Goal: Contribute content

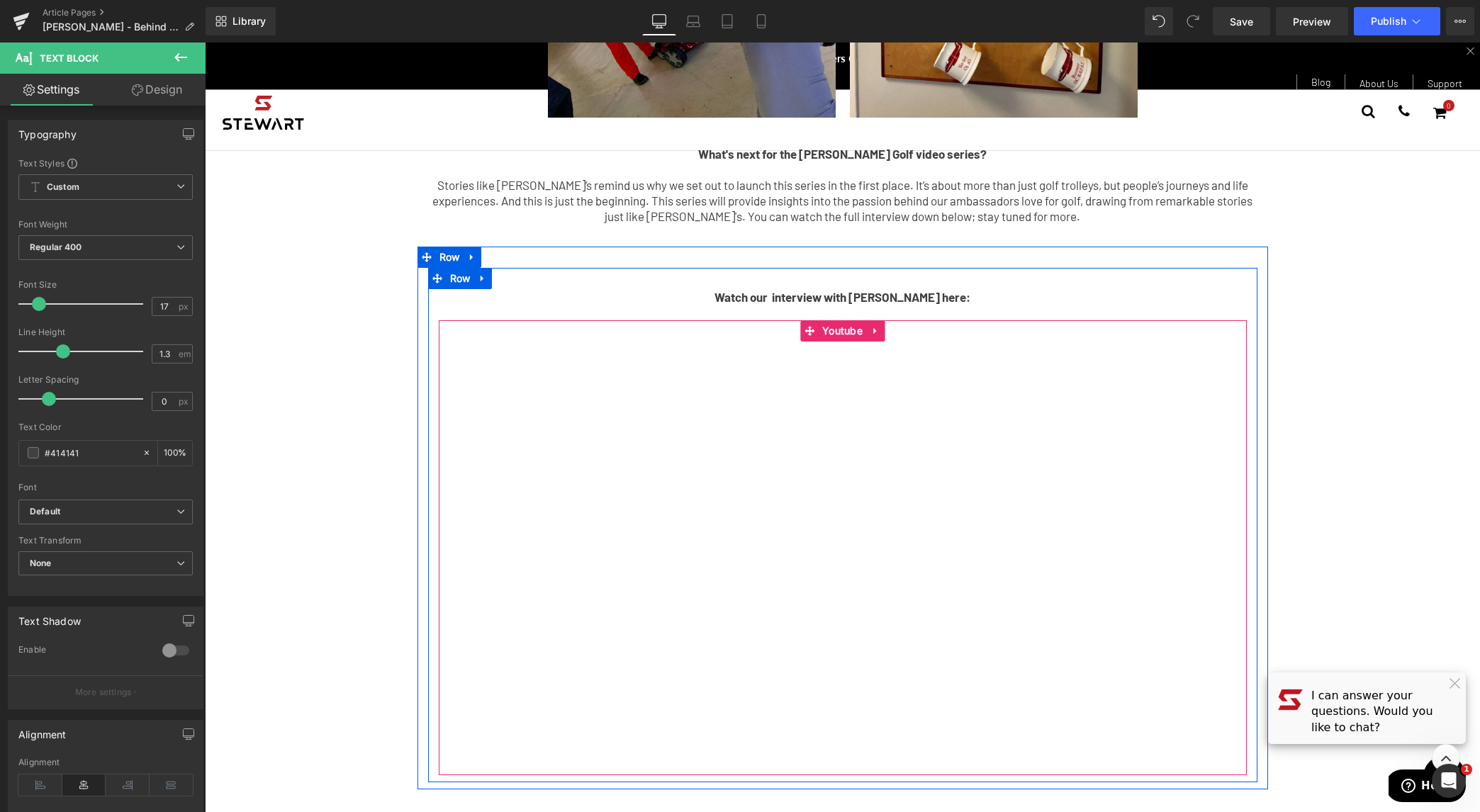
scroll to position [1884, 0]
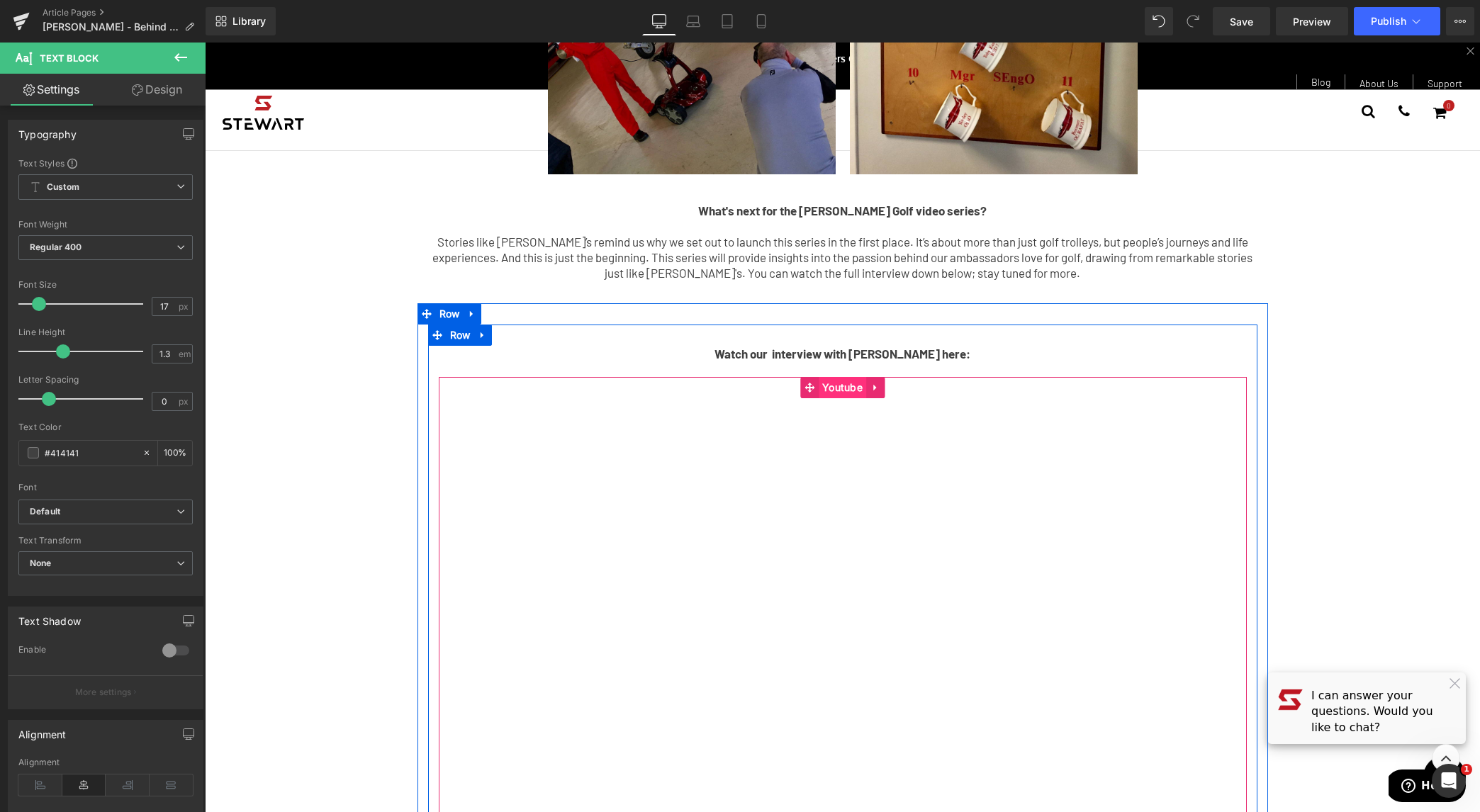
click at [850, 377] on span "Youtube" at bounding box center [842, 387] width 47 height 21
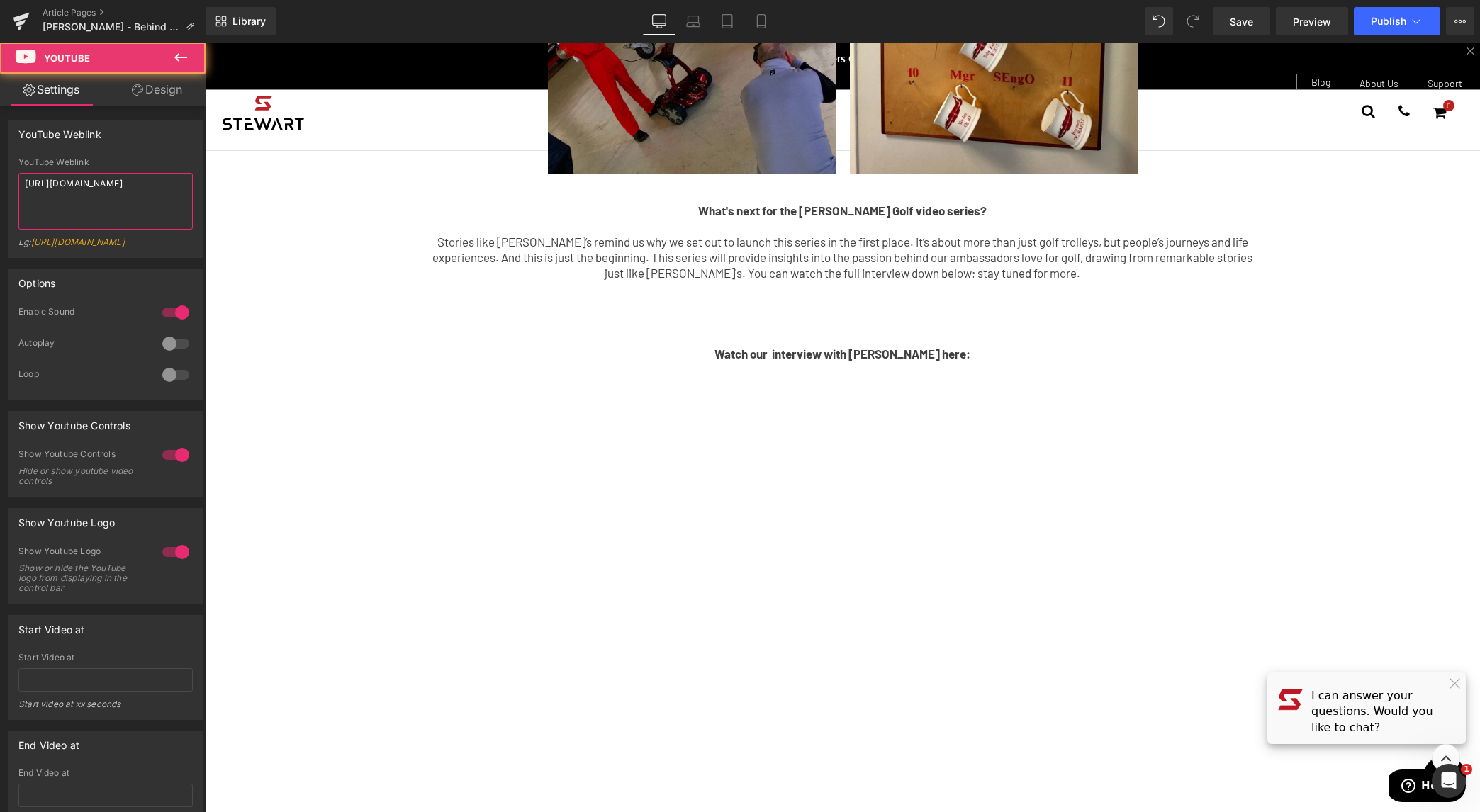
click at [122, 186] on textarea "[URL][DOMAIN_NAME]" at bounding box center [105, 201] width 174 height 57
drag, startPoint x: 142, startPoint y: 194, endPoint x: -19, endPoint y: 166, distance: 163.4
click at [0, 166] on html "Youtube You are previewing how the will restyle your page. You can not edit Ele…" at bounding box center [740, 406] width 1480 height 812
paste textarea "tVet0jdjrk0"
type textarea "[URL][DOMAIN_NAME]"
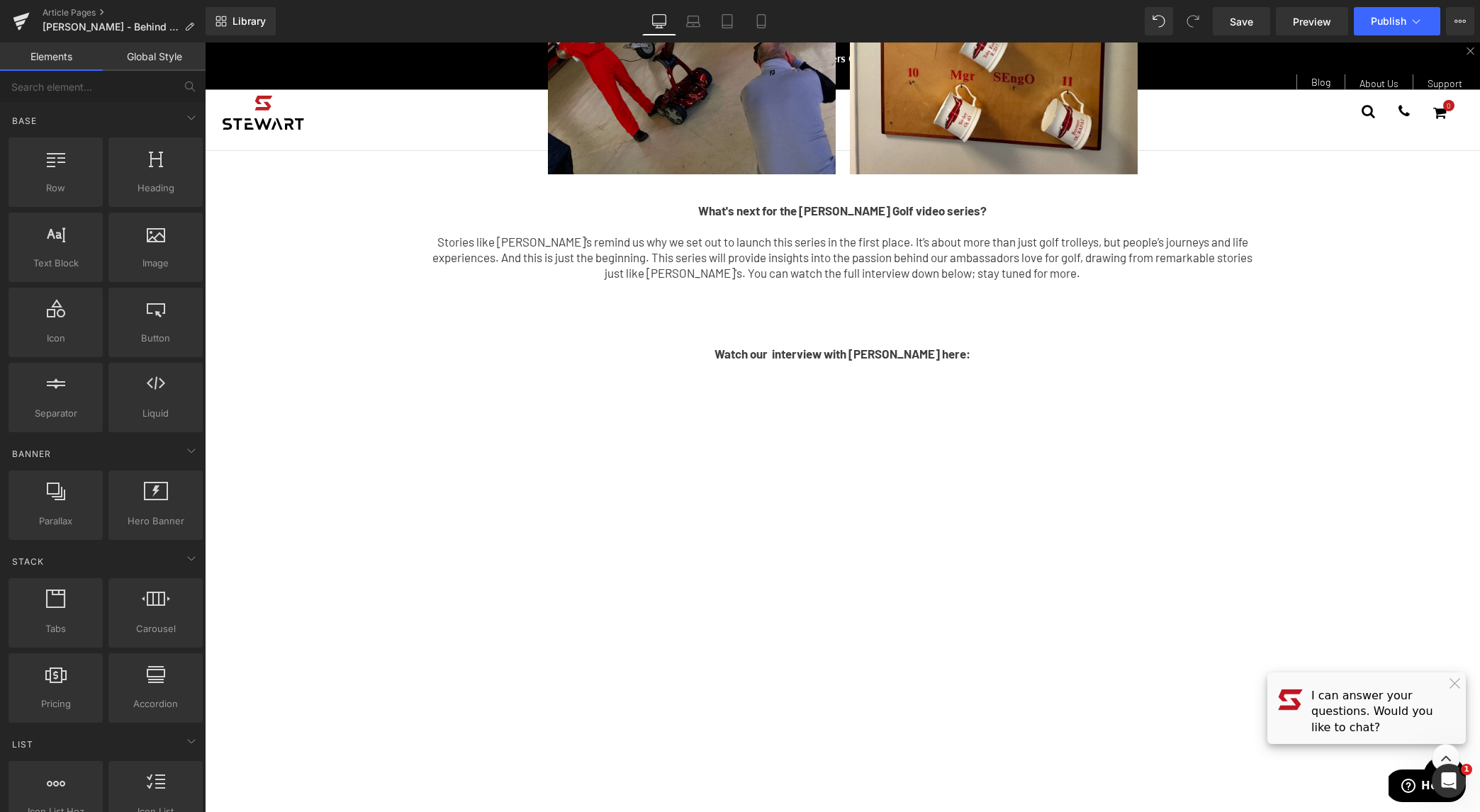
click at [1243, 20] on span "Save" at bounding box center [1241, 21] width 24 height 15
click at [8, 22] on link at bounding box center [21, 21] width 43 height 43
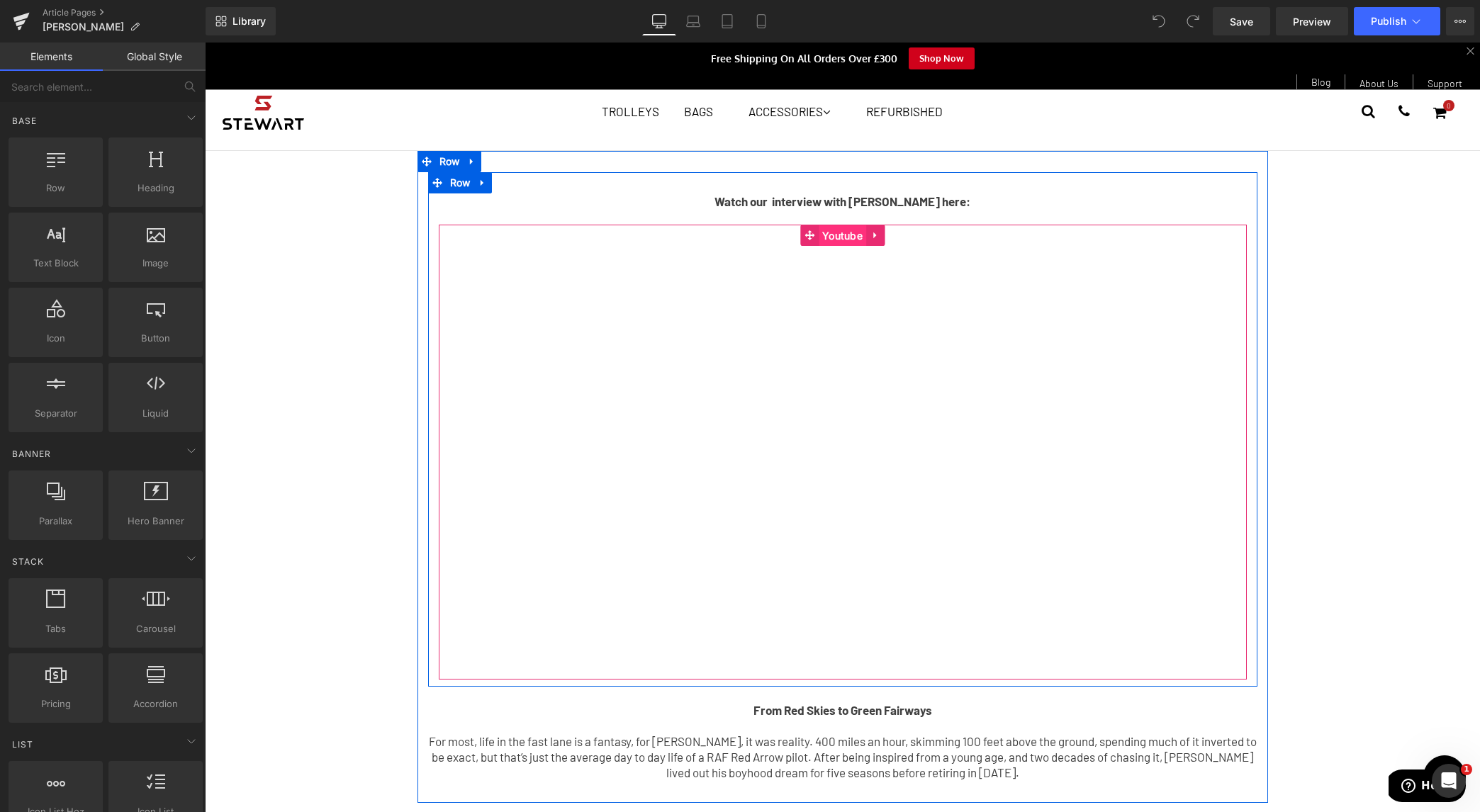
click at [830, 235] on span "Youtube" at bounding box center [842, 236] width 47 height 21
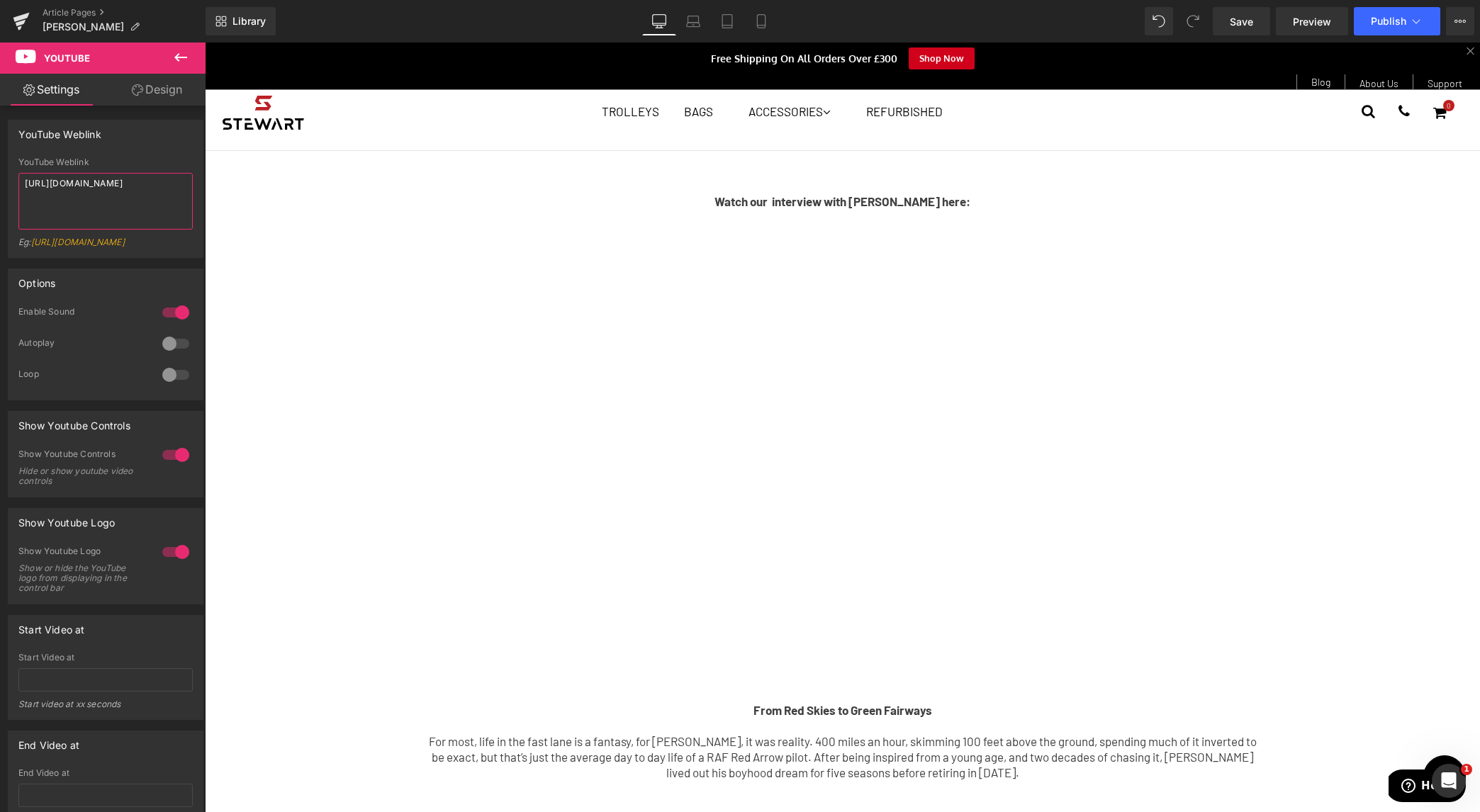
drag, startPoint x: 119, startPoint y: 192, endPoint x: -8, endPoint y: 176, distance: 128.0
click at [0, 176] on html "Youtube You are previewing how the will restyle your page. You can not edit Ele…" at bounding box center [740, 406] width 1480 height 812
paste textarea "tVet0jdjrk0"
type textarea "[URL][DOMAIN_NAME]"
click at [1226, 24] on link "Save" at bounding box center [1241, 21] width 57 height 28
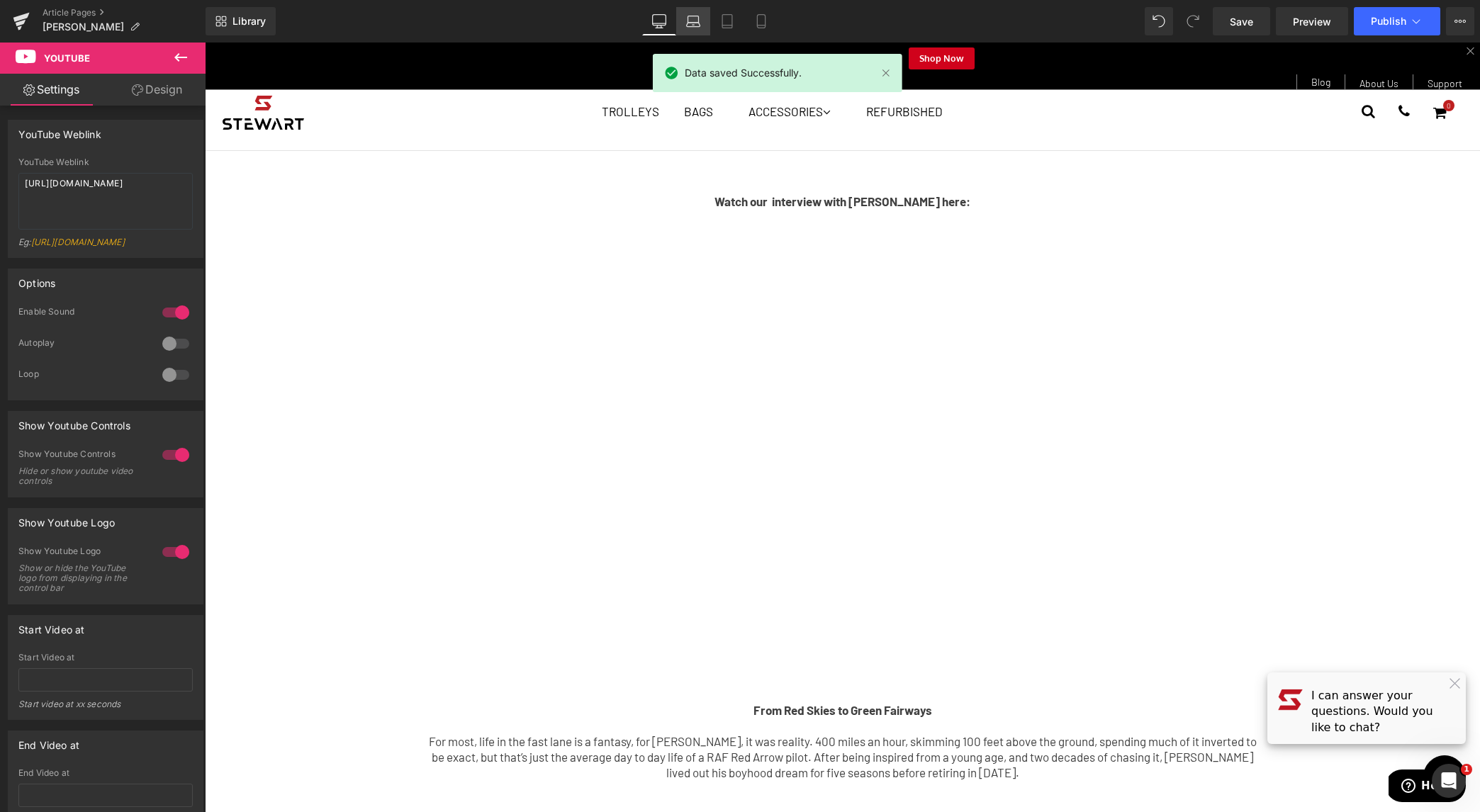
click at [692, 27] on icon at bounding box center [694, 25] width 14 height 5
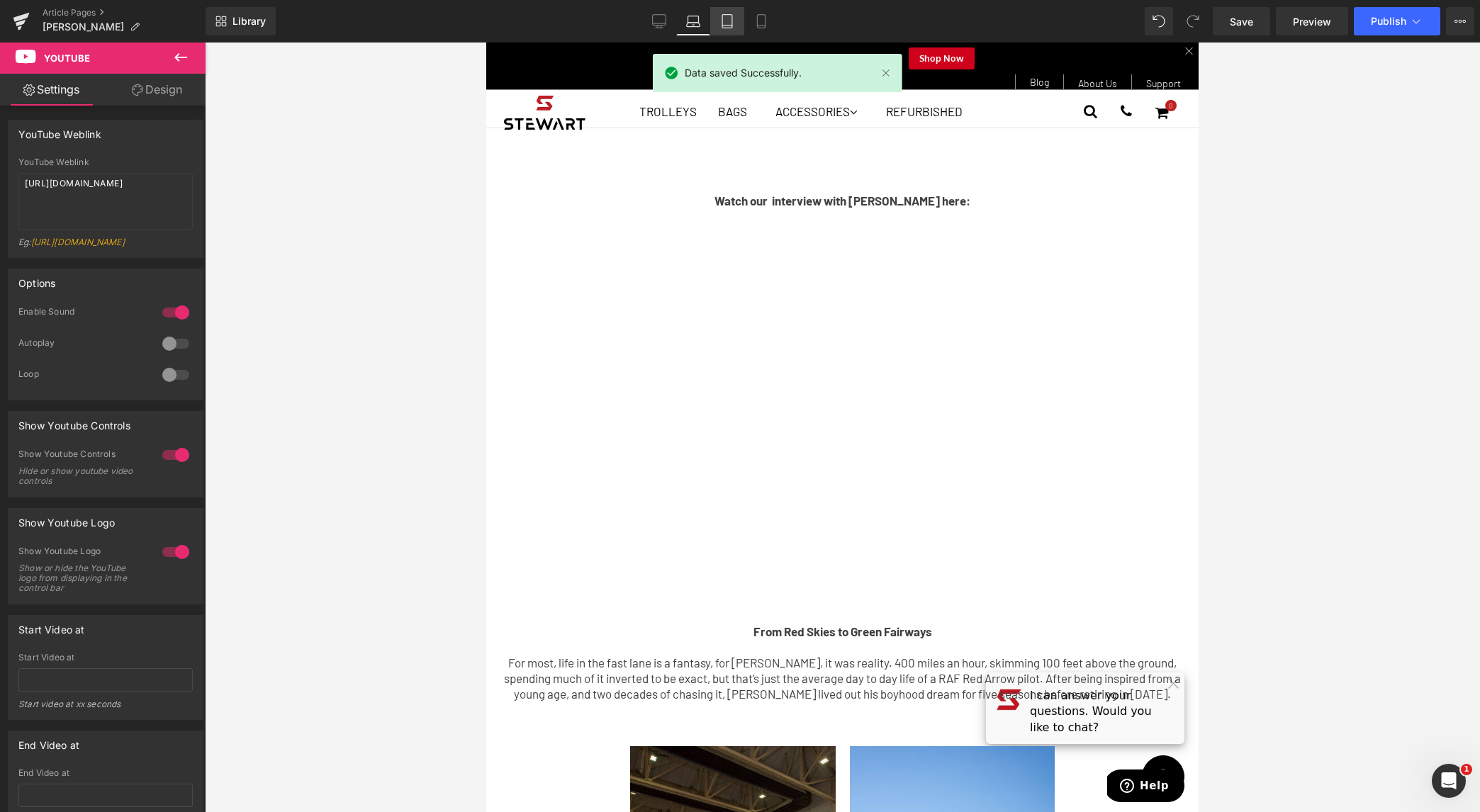
click at [732, 23] on icon at bounding box center [727, 21] width 10 height 14
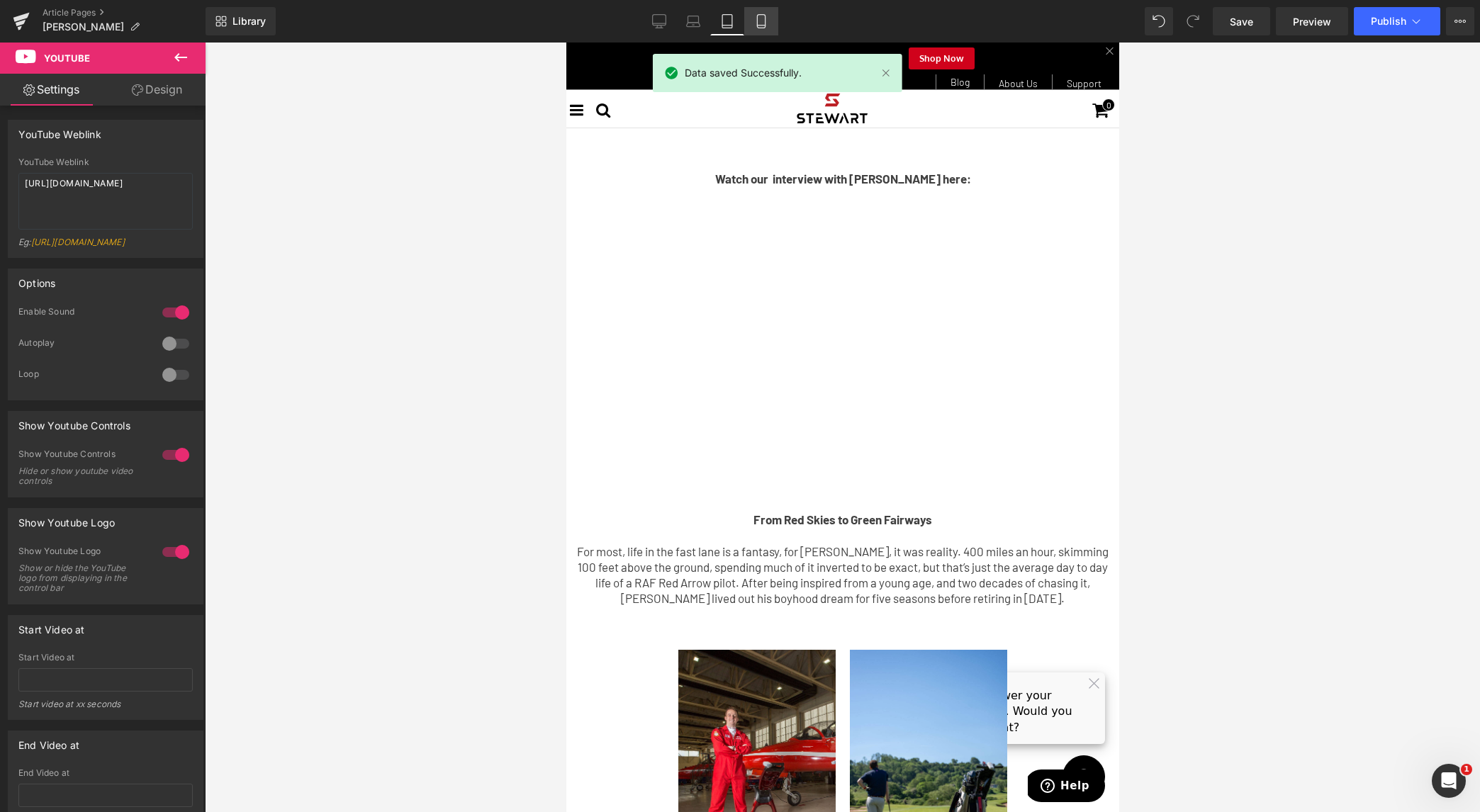
click at [747, 21] on link "Mobile" at bounding box center [761, 21] width 34 height 28
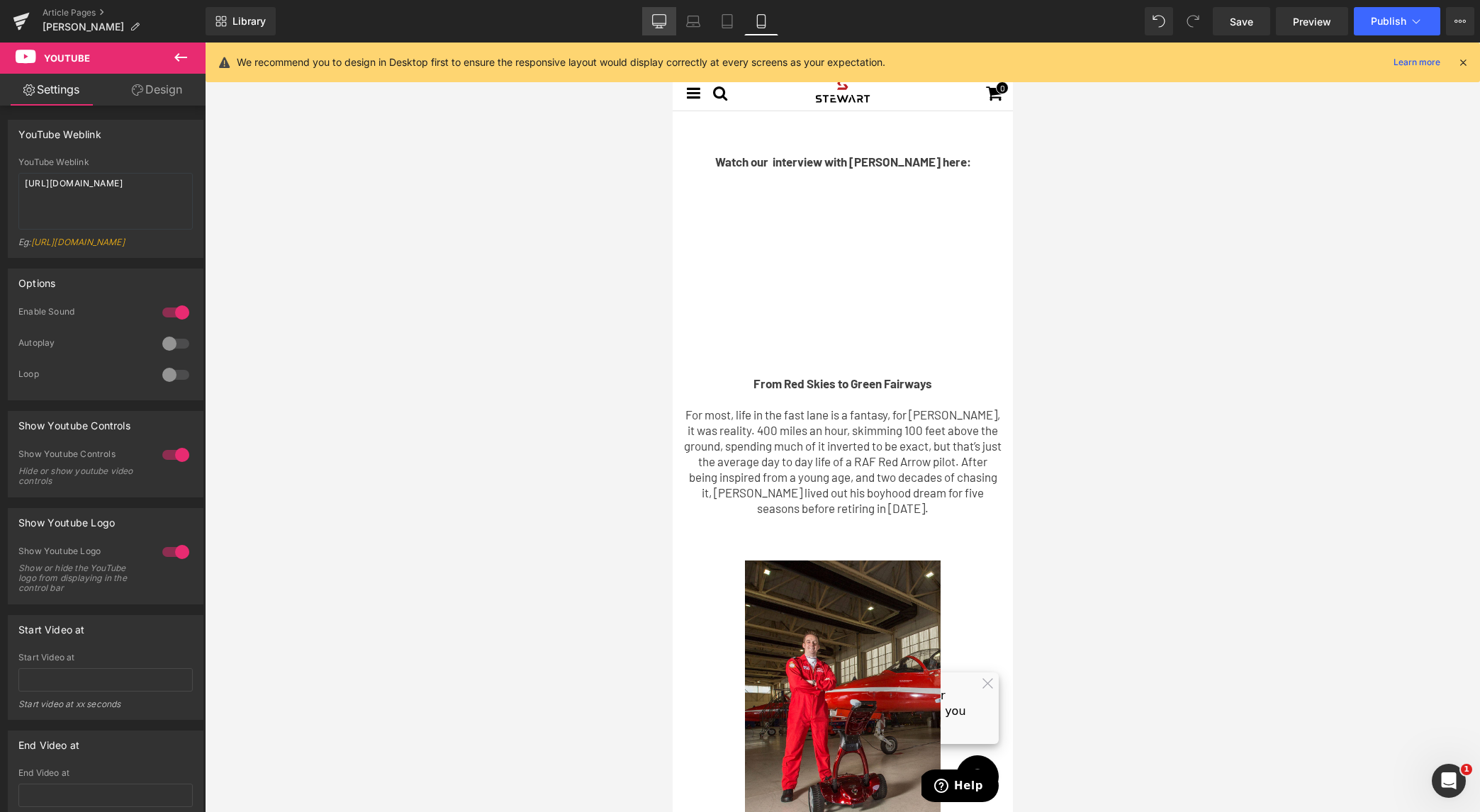
click at [656, 18] on icon at bounding box center [659, 21] width 15 height 15
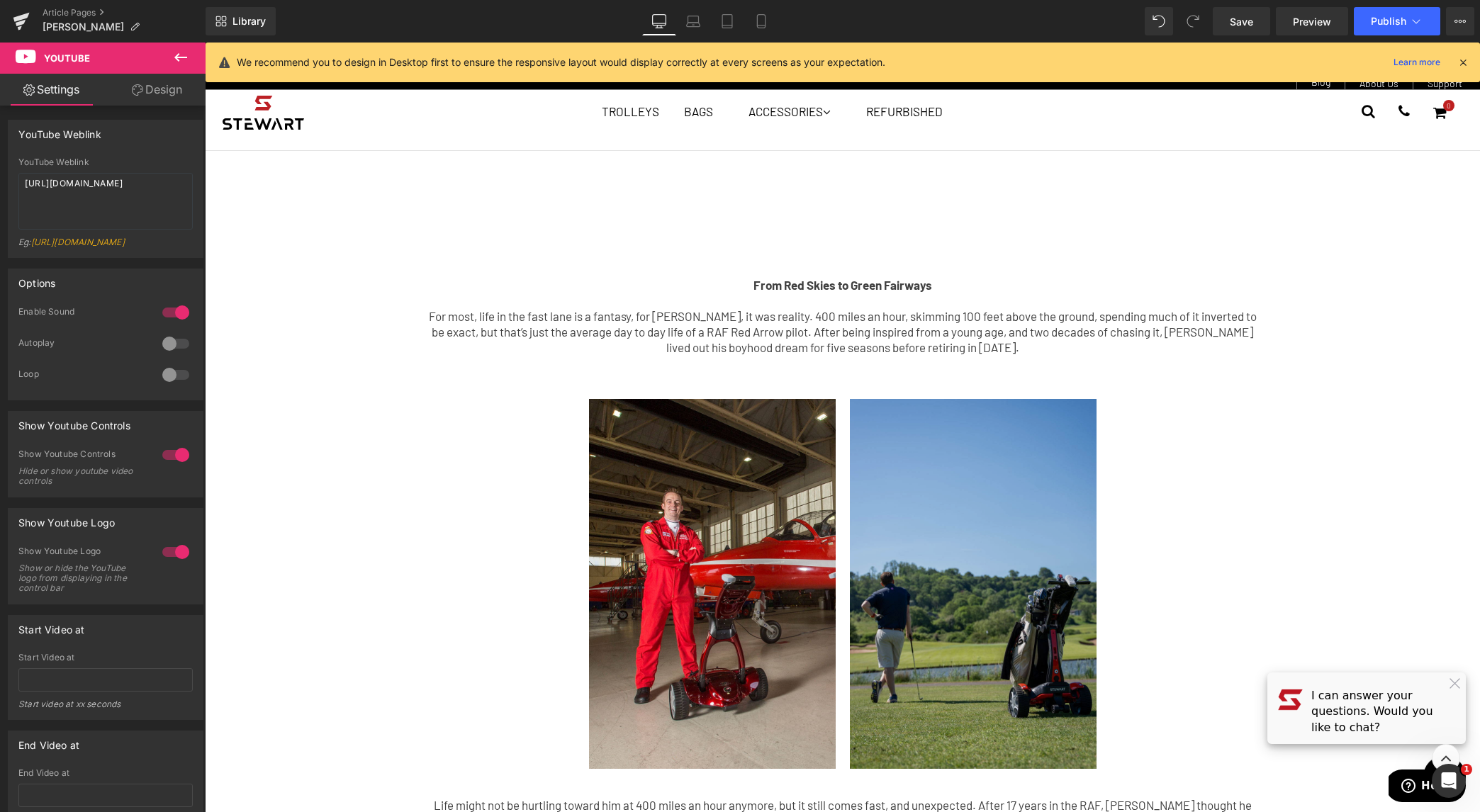
scroll to position [251, 0]
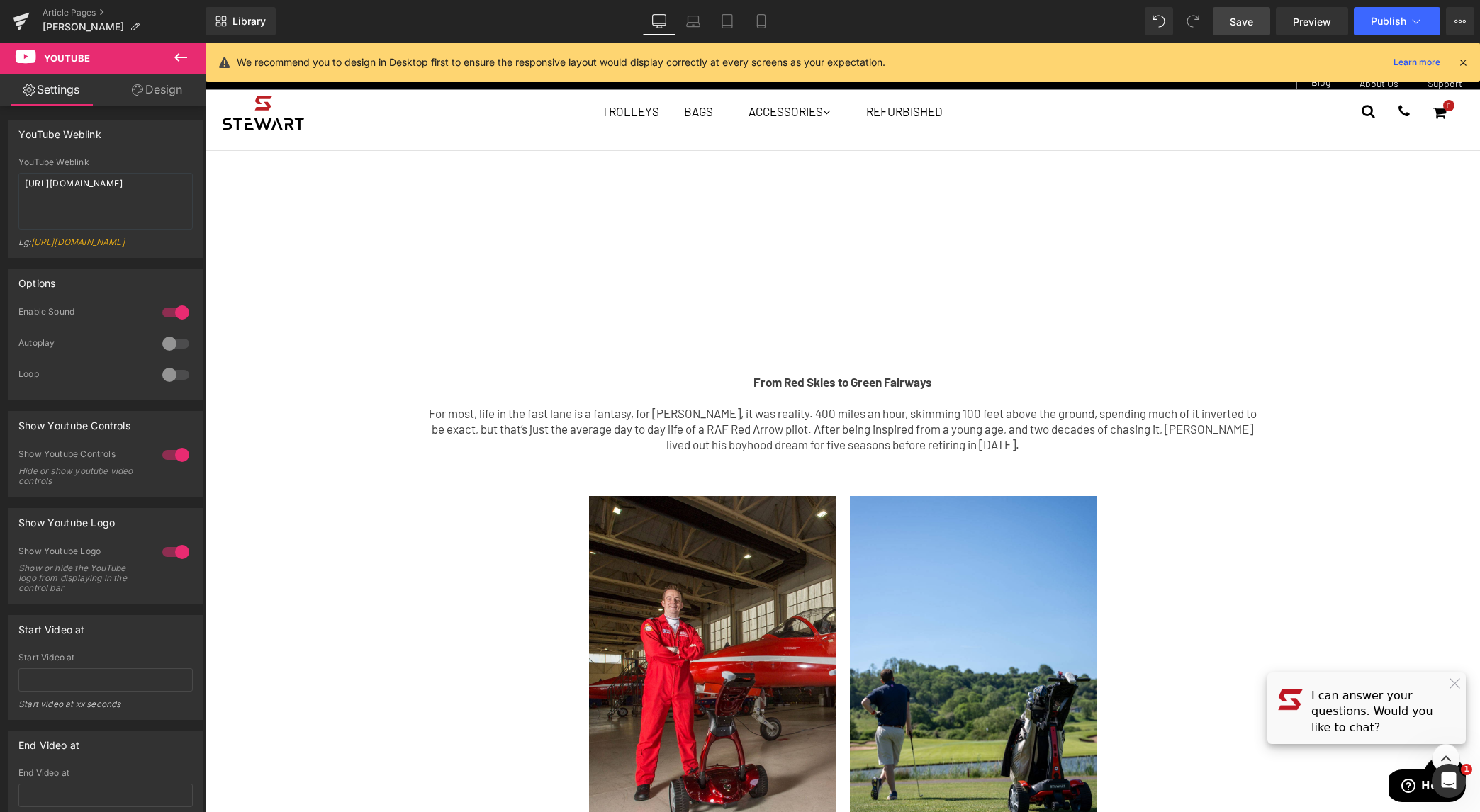
click at [1239, 23] on span "Save" at bounding box center [1241, 21] width 24 height 15
click at [25, 25] on icon at bounding box center [21, 21] width 17 height 35
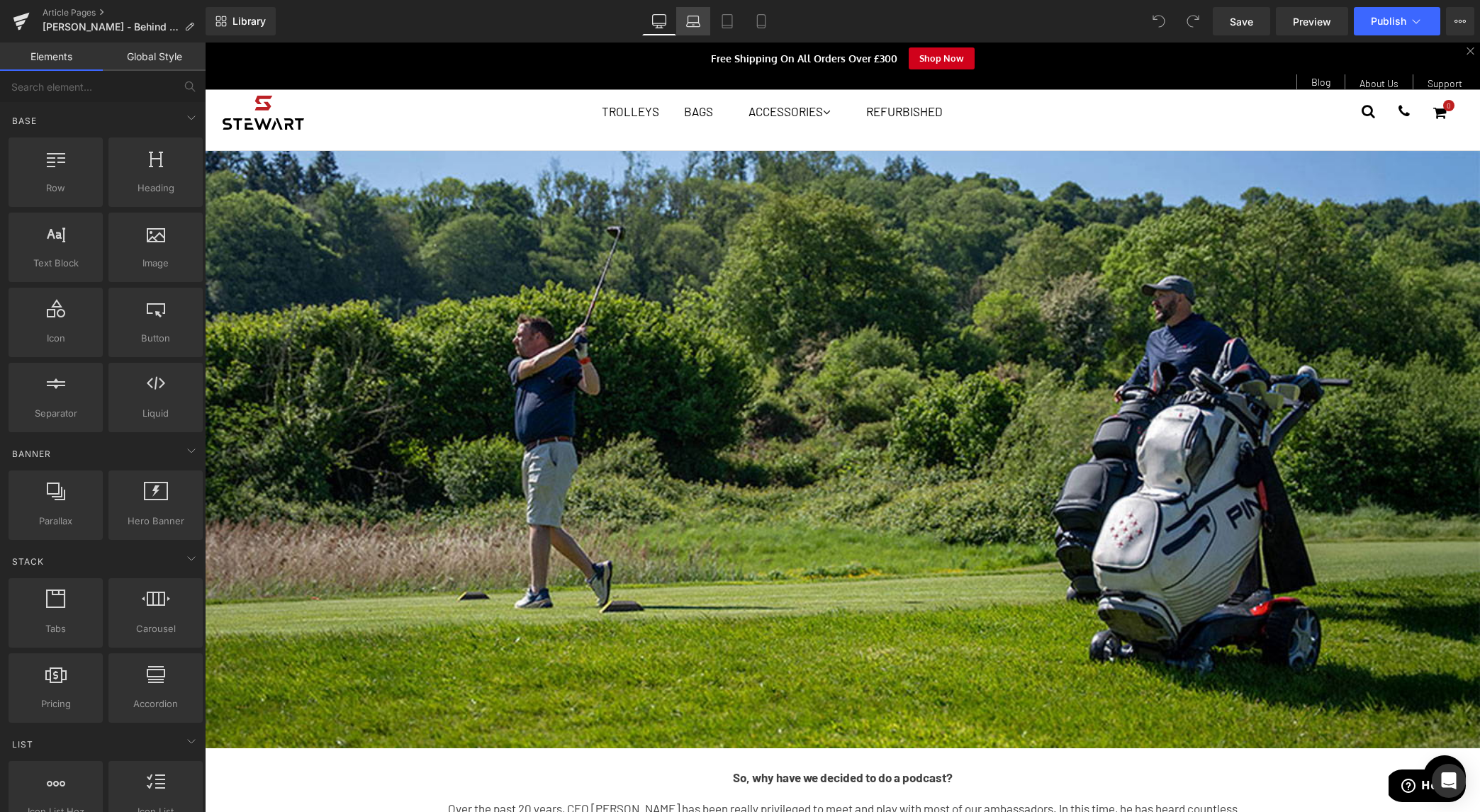
click at [691, 24] on icon at bounding box center [693, 21] width 15 height 15
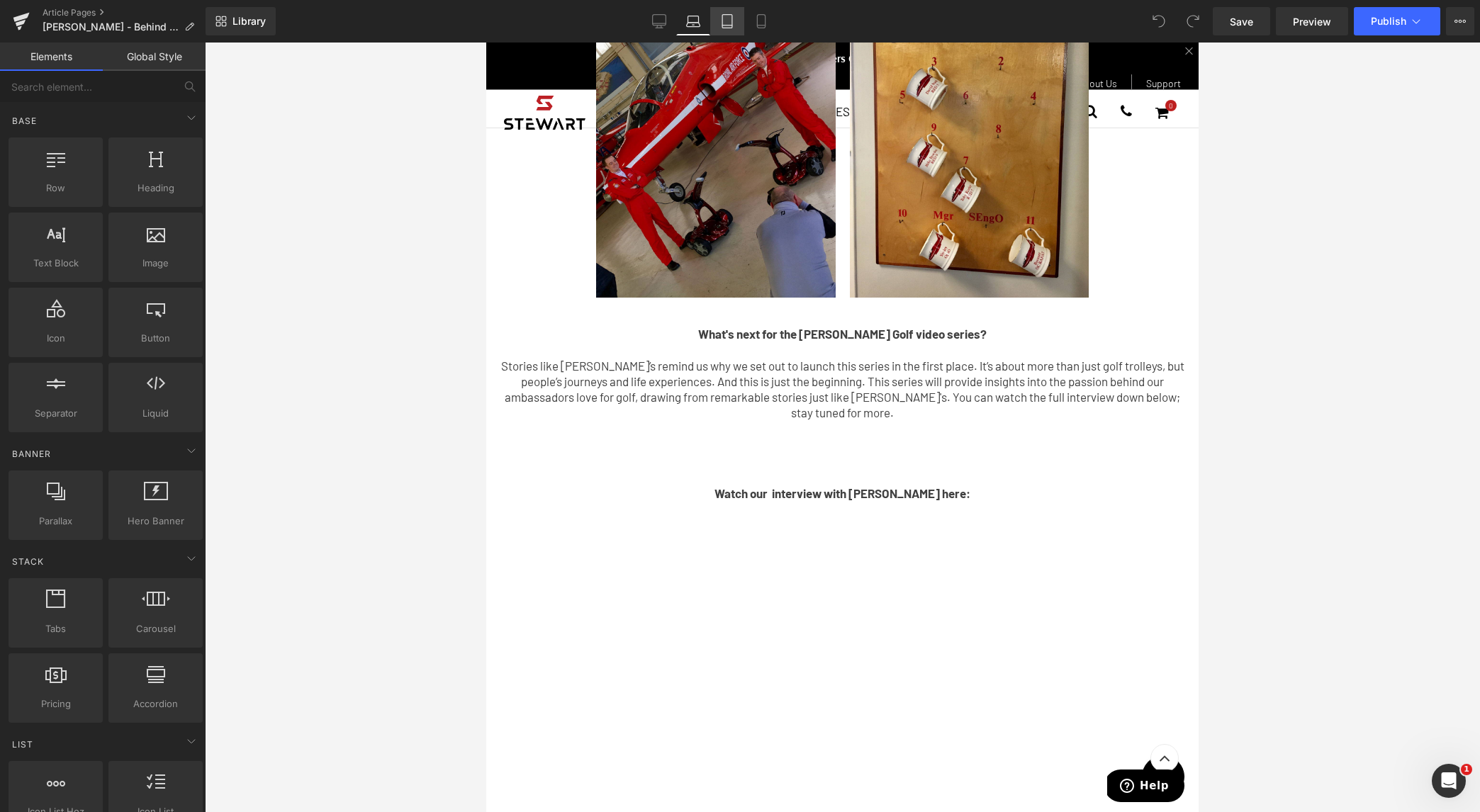
drag, startPoint x: 740, startPoint y: 21, endPoint x: 181, endPoint y: 102, distance: 564.8
click at [740, 21] on link "Tablet" at bounding box center [727, 21] width 34 height 28
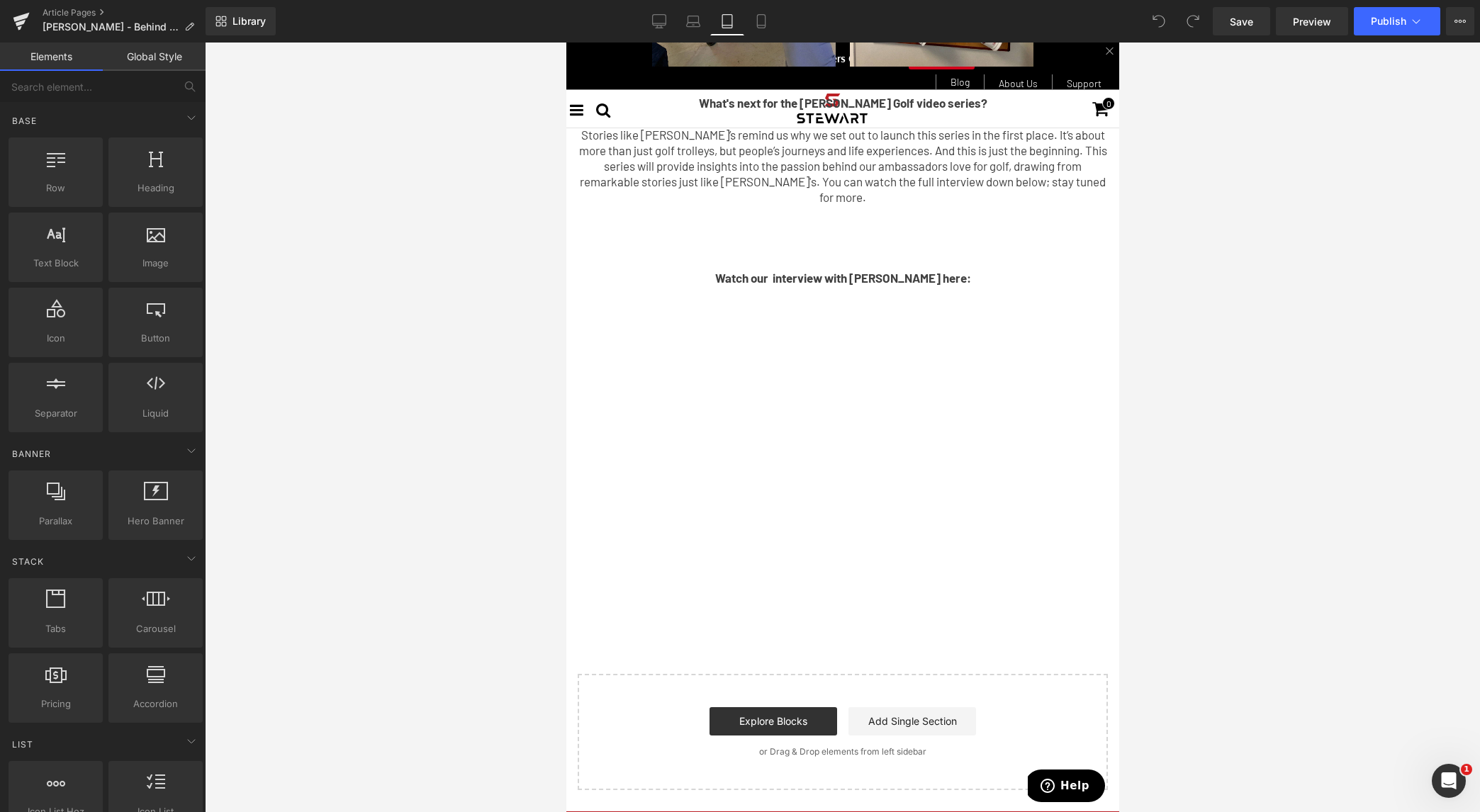
scroll to position [2074, 0]
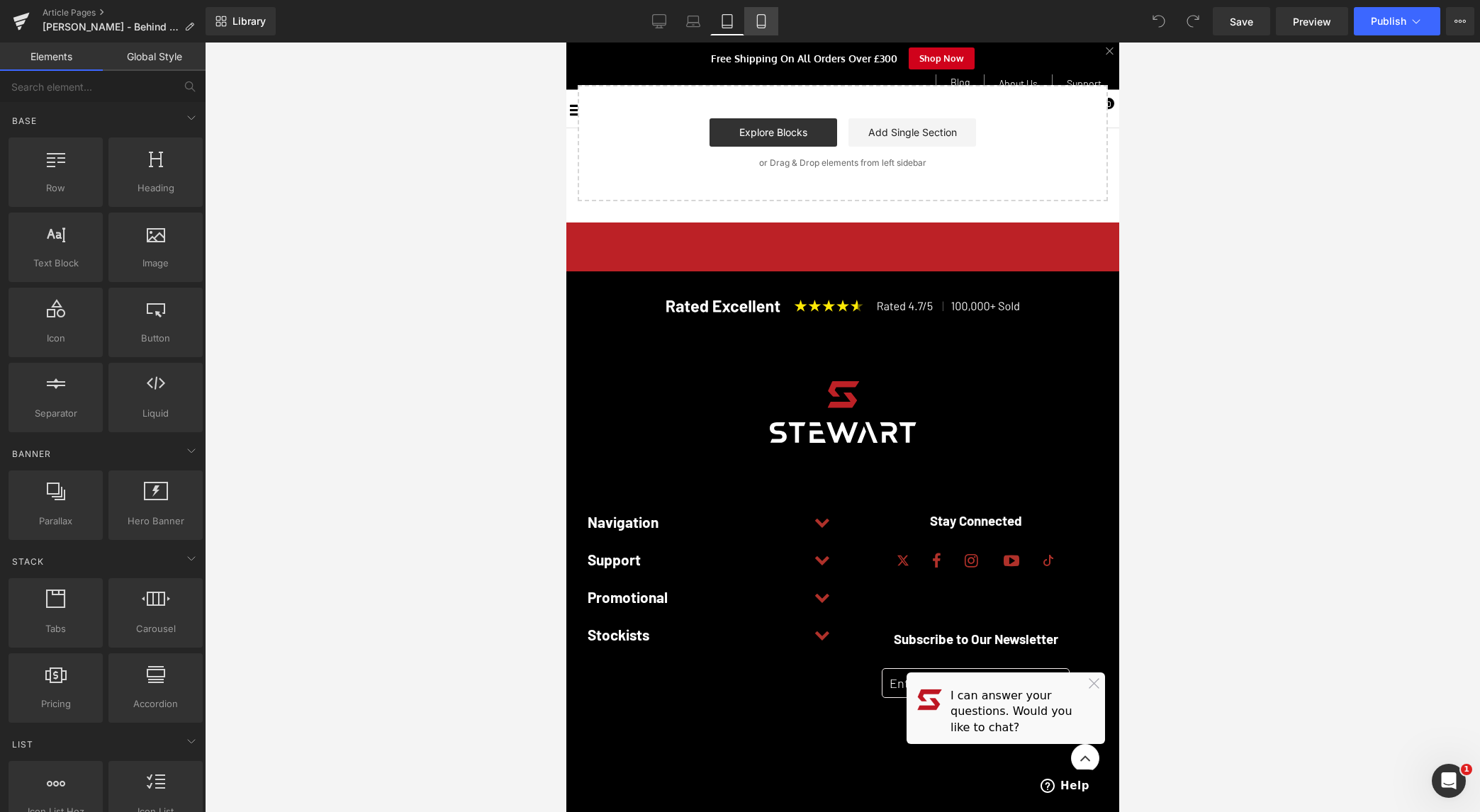
click at [773, 12] on link "Mobile" at bounding box center [761, 21] width 34 height 28
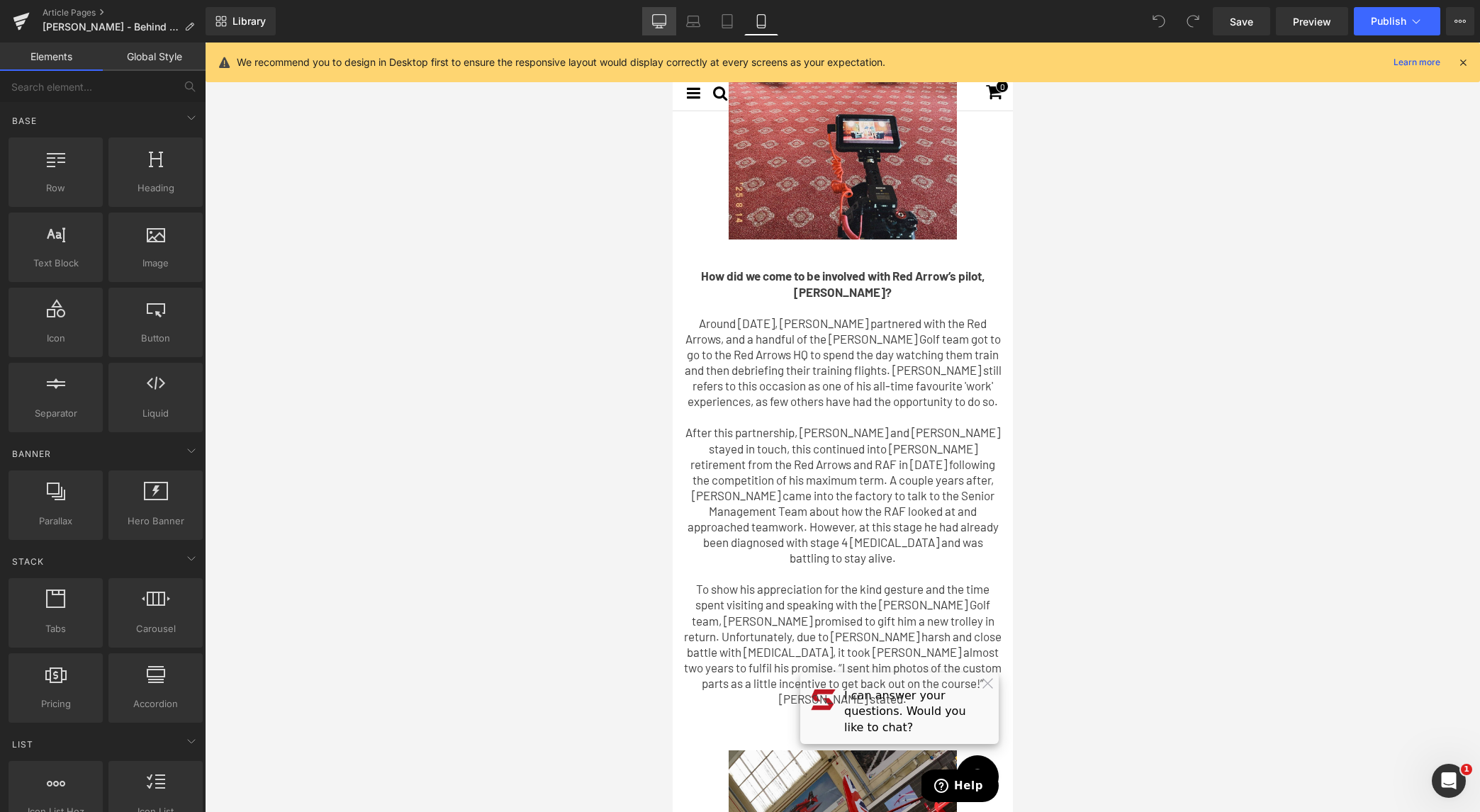
click at [653, 27] on icon at bounding box center [659, 21] width 15 height 15
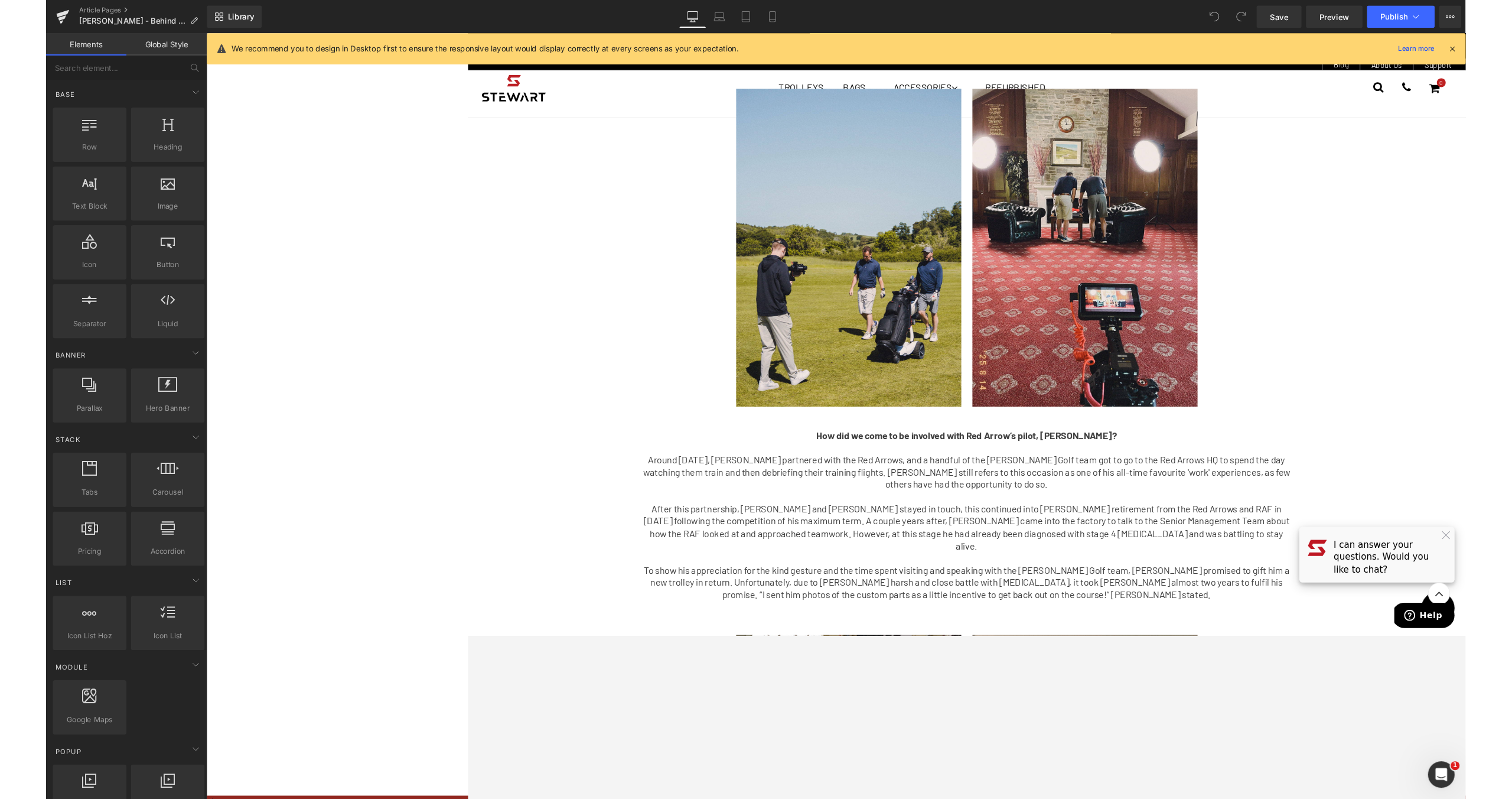
scroll to position [833, 0]
